Goal: Task Accomplishment & Management: Use online tool/utility

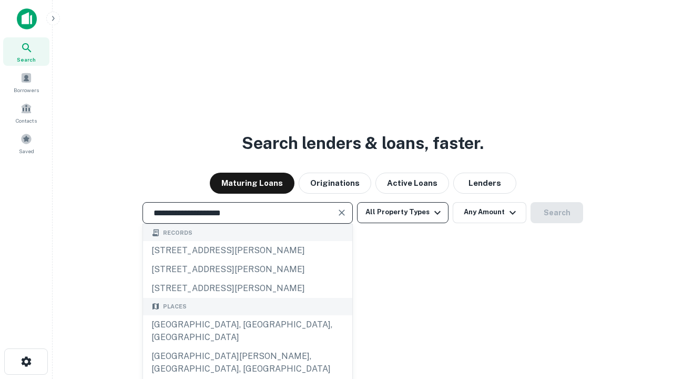
click at [247, 346] on div "Santa Monica, CA, USA" at bounding box center [247, 331] width 209 height 32
click at [403, 212] on button "All Property Types" at bounding box center [402, 212] width 91 height 21
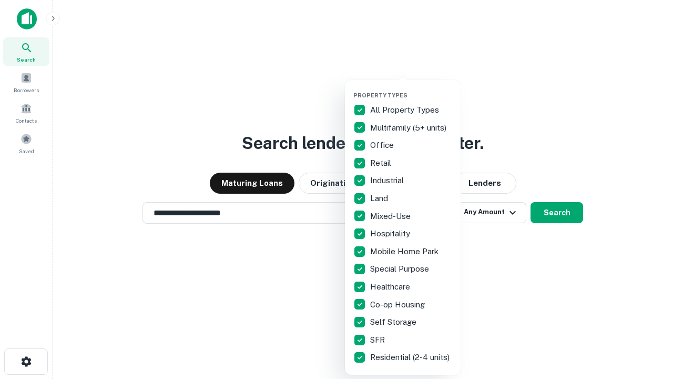
type input "**********"
click at [411, 88] on button "button" at bounding box center [411, 88] width 116 height 1
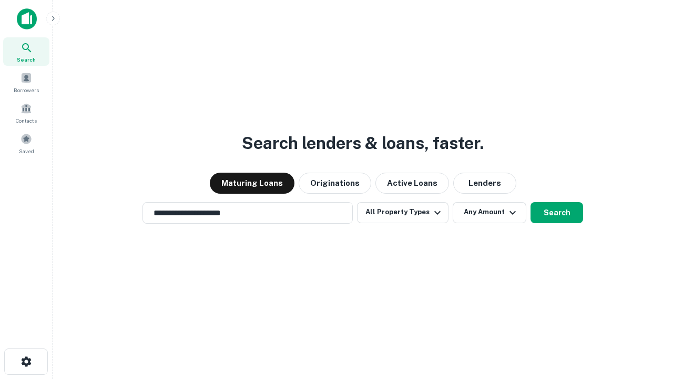
scroll to position [6, 127]
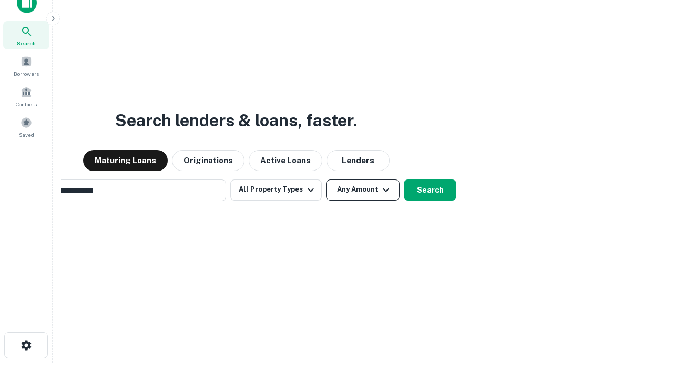
click at [326, 179] on button "Any Amount" at bounding box center [363, 189] width 74 height 21
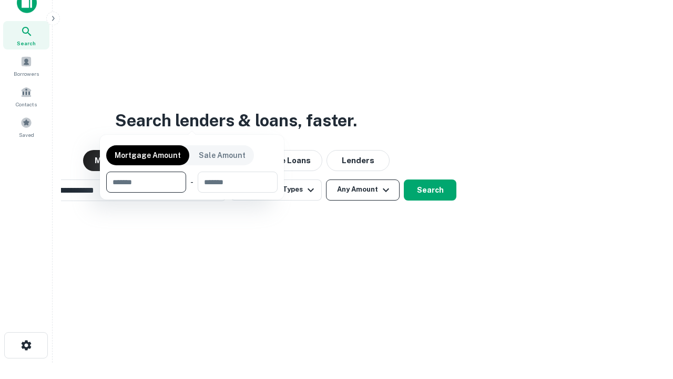
scroll to position [76, 298]
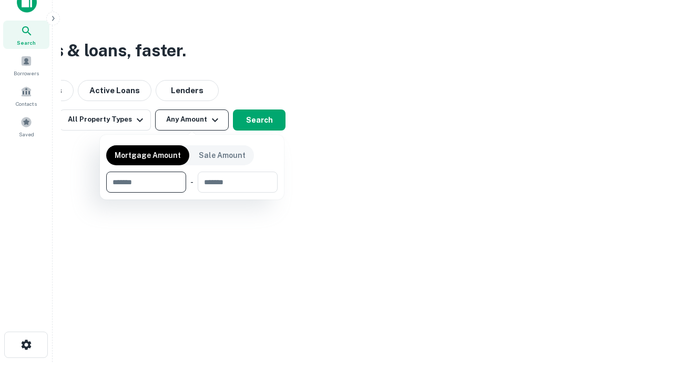
type input "*******"
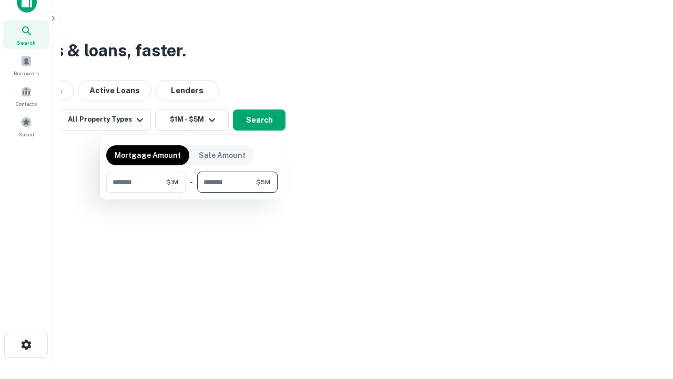
type input "*******"
click at [192, 192] on button "button" at bounding box center [191, 192] width 171 height 1
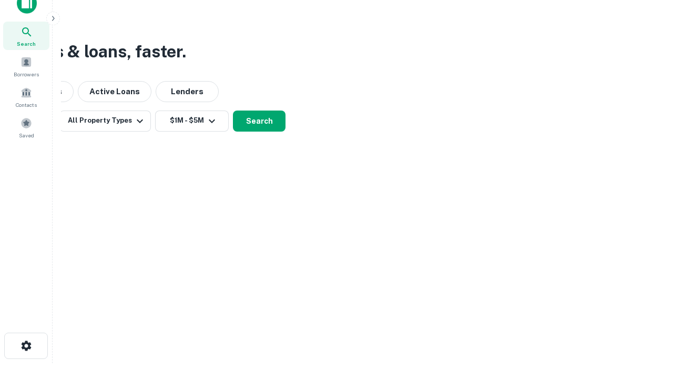
scroll to position [6, 194]
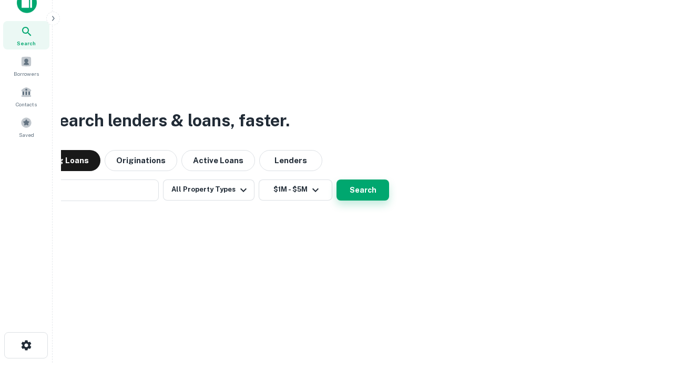
click at [336, 179] on button "Search" at bounding box center [362, 189] width 53 height 21
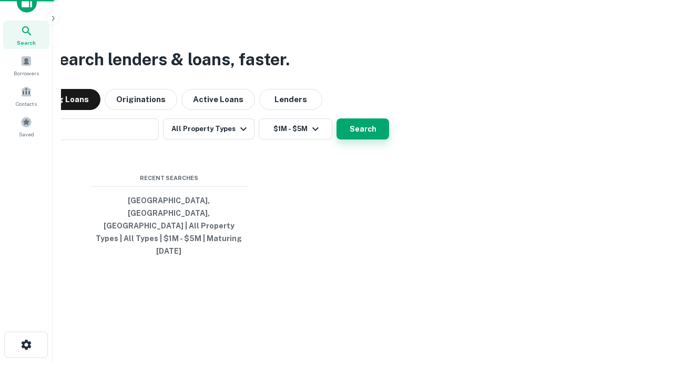
scroll to position [28, 298]
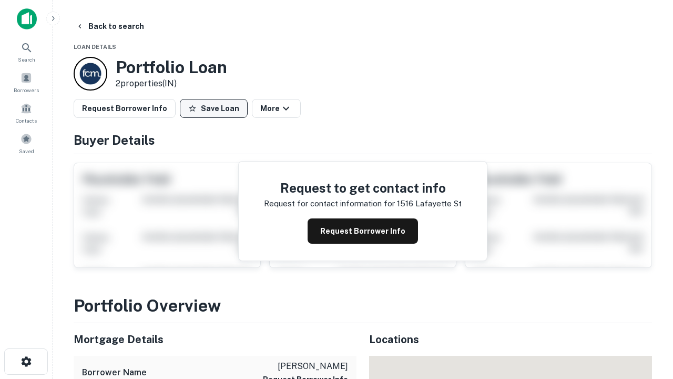
click at [213, 108] on button "Save Loan" at bounding box center [214, 108] width 68 height 19
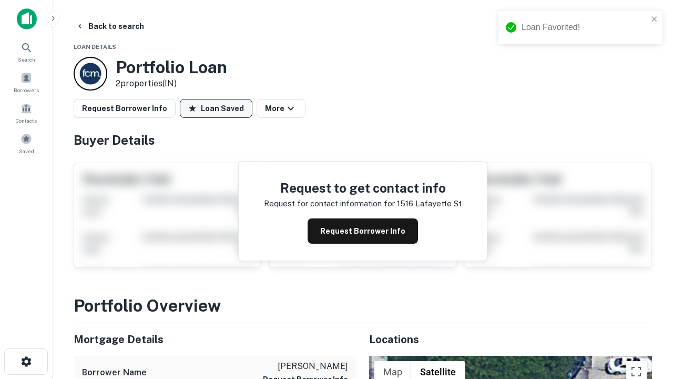
click at [216, 108] on button "Loan Saved" at bounding box center [216, 108] width 73 height 19
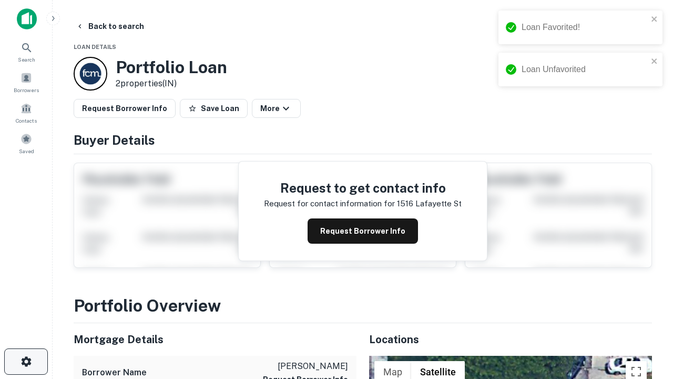
click at [26, 361] on icon "button" at bounding box center [26, 361] width 13 height 13
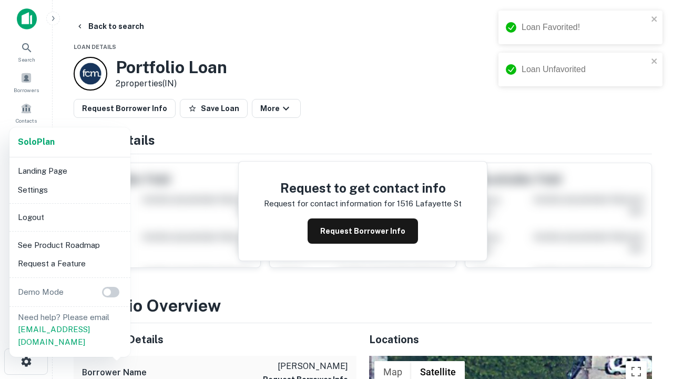
click at [69, 217] on li "Logout" at bounding box center [70, 217] width 113 height 19
